Goal: Find specific fact: Find contact information

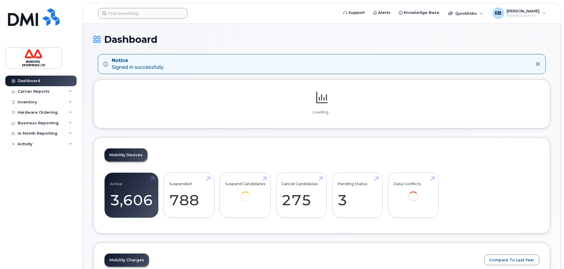
click at [148, 7] on header "Support Alerts Knowledge Base Quicklinks Suspend / Cancel Device Change SIM Car…" at bounding box center [322, 13] width 479 height 21
click at [144, 11] on input at bounding box center [142, 13] width 89 height 11
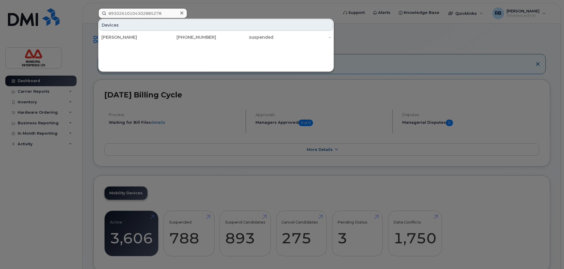
drag, startPoint x: 165, startPoint y: 14, endPoint x: 98, endPoint y: 17, distance: 66.1
click at [98, 17] on input "89302610104302885278" at bounding box center [142, 13] width 89 height 11
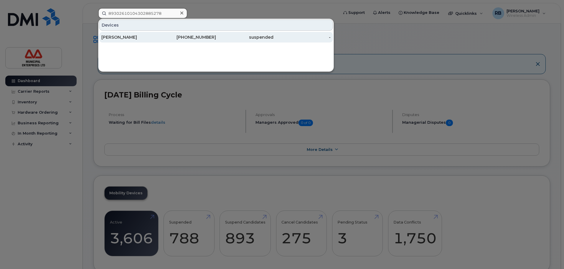
type input "89302610104302885278"
click at [130, 39] on div "[PERSON_NAME]" at bounding box center [130, 37] width 58 height 6
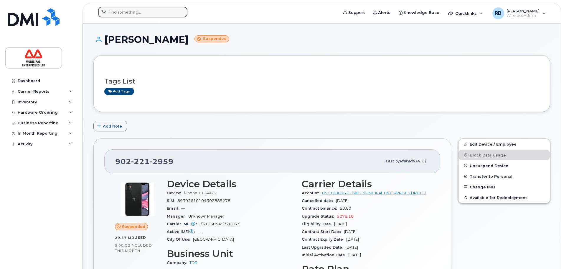
click at [139, 10] on input at bounding box center [142, 12] width 89 height 11
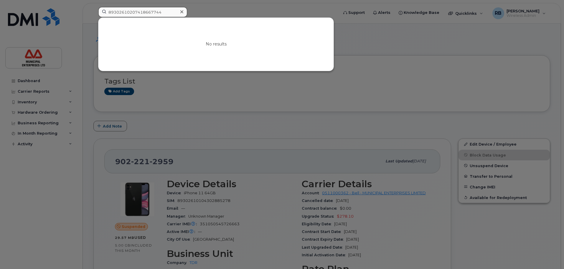
drag, startPoint x: 159, startPoint y: 13, endPoint x: 104, endPoint y: 14, distance: 55.2
click at [104, 14] on input "89302610207418667744" at bounding box center [142, 12] width 89 height 11
type input "89302610207418667744"
click at [183, 11] on icon at bounding box center [181, 11] width 3 height 3
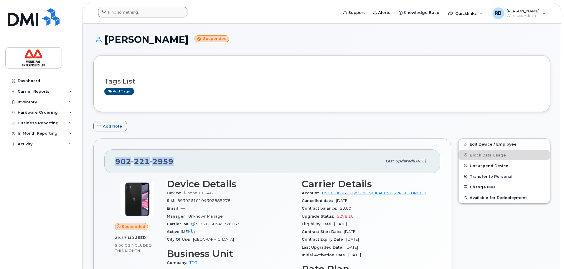
drag, startPoint x: 179, startPoint y: 161, endPoint x: 112, endPoint y: 161, distance: 67.2
click at [112, 161] on div "902 221 2959 Last updated Aug 13, 2025" at bounding box center [272, 161] width 336 height 24
copy span "902 221 2959"
